Goal: Ask a question

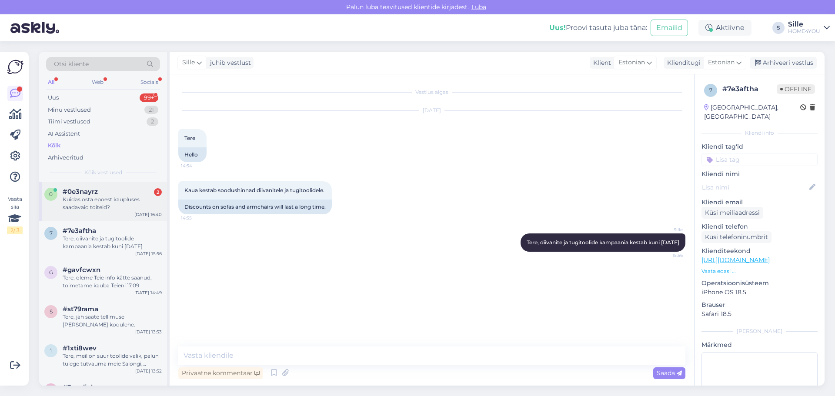
click at [97, 199] on div "Kuidas osta epoest kaupluses saadavaid toiteid?" at bounding box center [112, 204] width 99 height 16
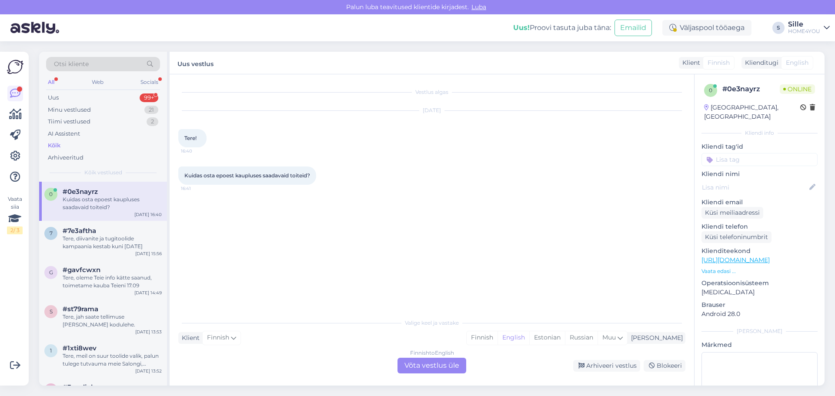
click at [444, 367] on div "Finnish to English Võta vestlus üle" at bounding box center [432, 366] width 69 height 16
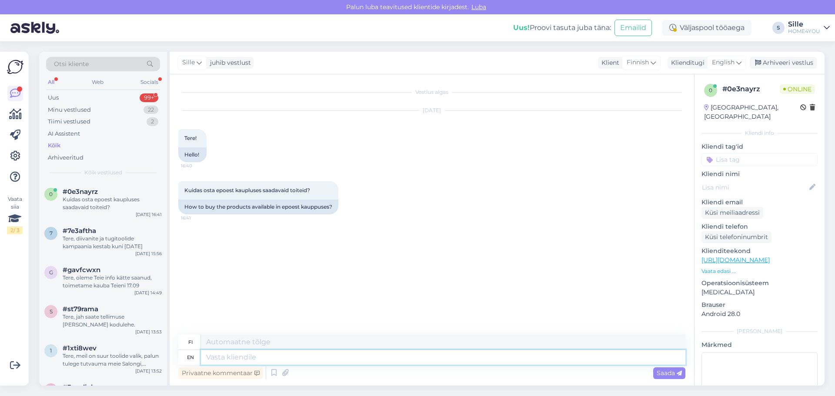
click at [297, 361] on textarea at bounding box center [443, 357] width 484 height 15
type textarea "Tere, s"
type textarea "Tere,"
type textarea "Tere, siis"
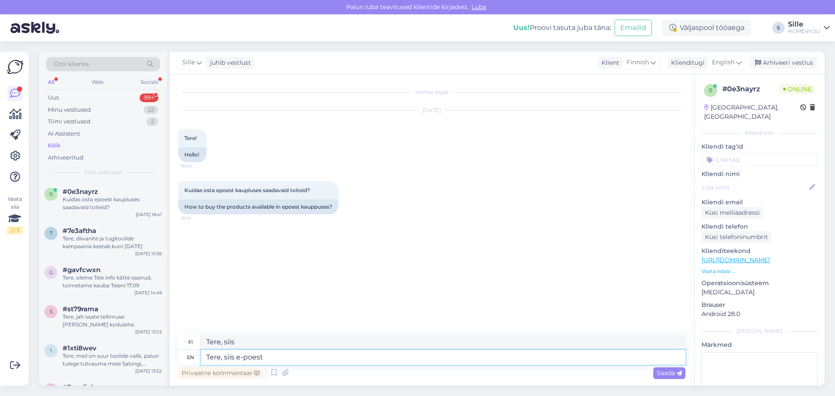
type textarea "Tere, siis e-poest"
type textarea "Tere, siis e-runoilija"
type textarea "Tere, siis e-poest osta e"
type textarea "Tere, siis e-poest osta"
type textarea "Tere, siis e-poest osta ei"
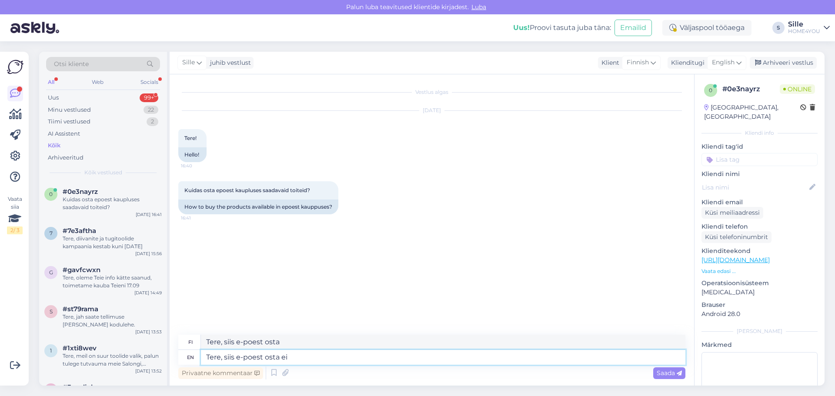
type textarea "Tere, siis e-poest osta ei"
type textarea "Tere, siis e-poest osta ei saa"
type textarea "Tere, siis e-poest osta ei saa [PERSON_NAME]"
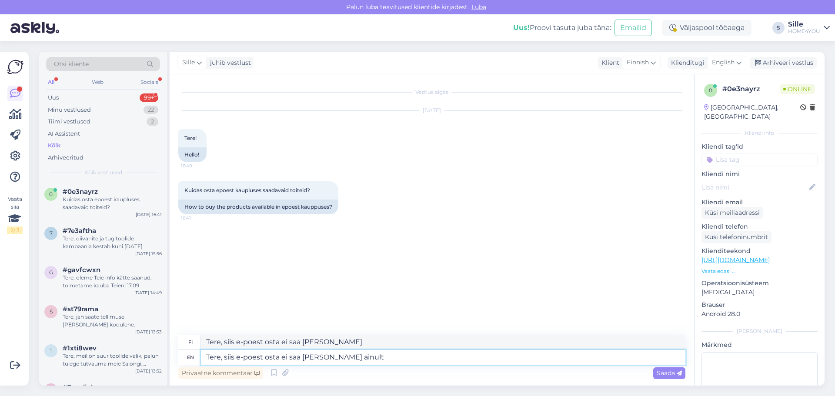
type textarea "Tere, siis e-poest osta ei saa [PERSON_NAME] ainult k"
type textarea "Tere, siis e-poest osta ei saa [PERSON_NAME] ainult"
type textarea "Tere, siis e-poest osta ei saa [PERSON_NAME] ainult kauplusest."
